Goal: Information Seeking & Learning: Learn about a topic

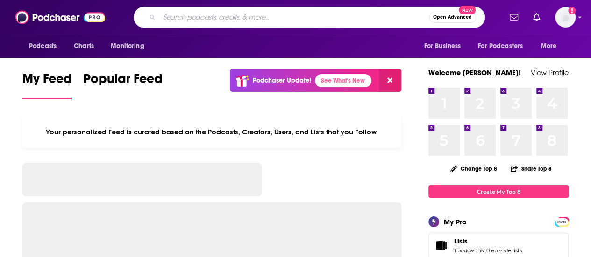
click at [201, 17] on input "Search podcasts, credits, & more..." at bounding box center [293, 17] width 269 height 15
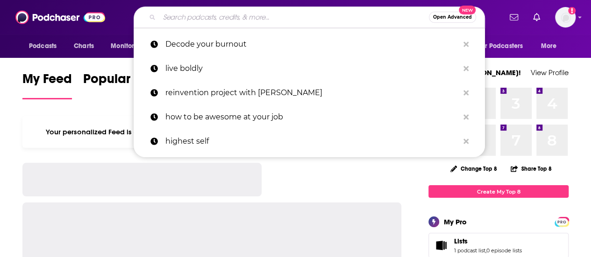
paste input "Angry Planet"
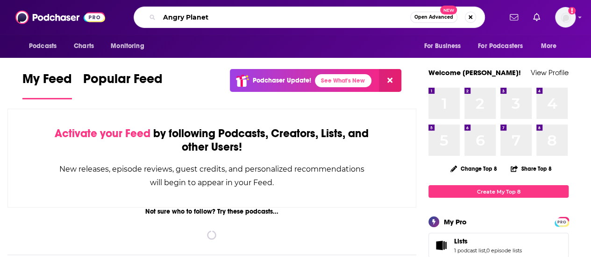
type input "Angry Planet"
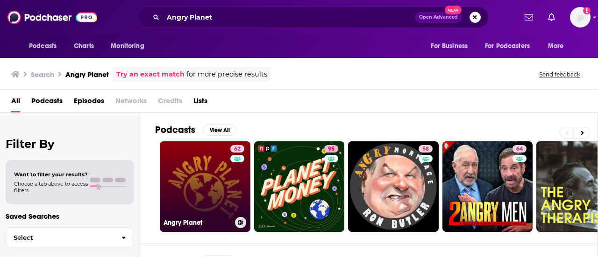
click at [207, 191] on link "62 Angry Planet" at bounding box center [205, 186] width 91 height 91
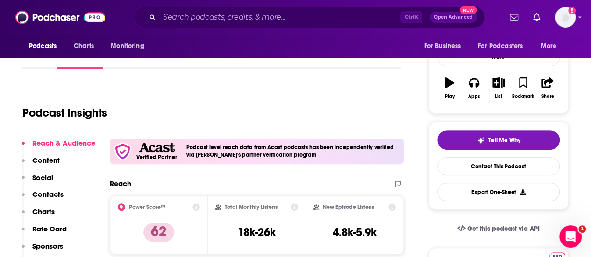
scroll to position [137, 0]
